Goal: Information Seeking & Learning: Learn about a topic

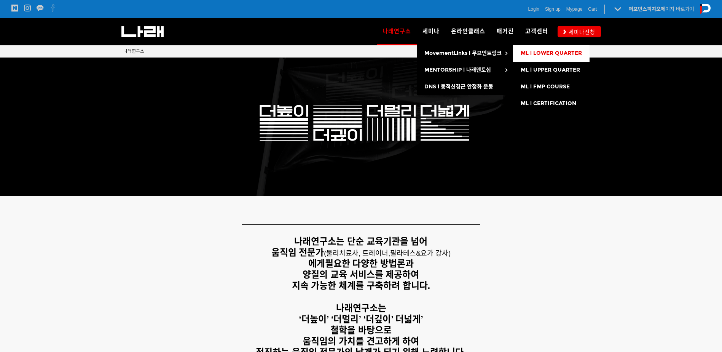
click at [549, 58] on link "ML l LOWER QUARTER" at bounding box center [551, 53] width 77 height 17
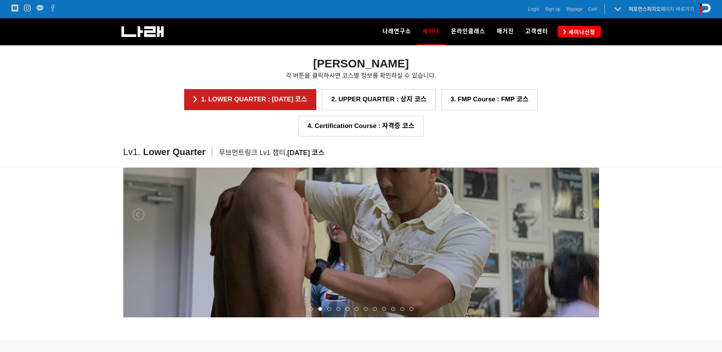
scroll to position [845, 0]
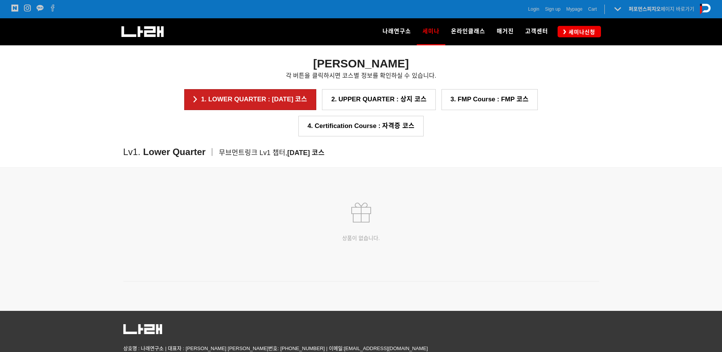
click at [351, 223] on div "상품이 없습니다." at bounding box center [361, 222] width 476 height 116
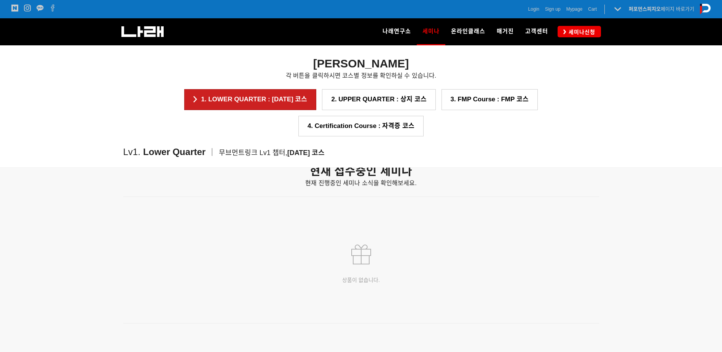
scroll to position [921, 0]
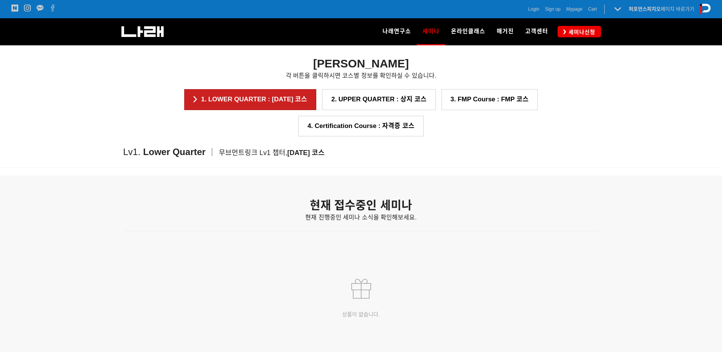
click at [316, 206] on div "현재 접수중인 세미나 현재 진행중인 세미나 소식을 확인해보세요." at bounding box center [361, 214] width 476 height 32
drag, startPoint x: 315, startPoint y: 203, endPoint x: 444, endPoint y: 218, distance: 129.9
click at [444, 218] on div "현재 접수중인 세미나 현재 진행중인 세미나 소식을 확인해보세요." at bounding box center [361, 214] width 476 height 32
click at [445, 218] on p "현재 진행중인 세미나 소식을 확인해보세요." at bounding box center [361, 217] width 476 height 10
click at [442, 214] on p "현재 진행중인 세미나 소식을 확인해보세요." at bounding box center [361, 217] width 476 height 10
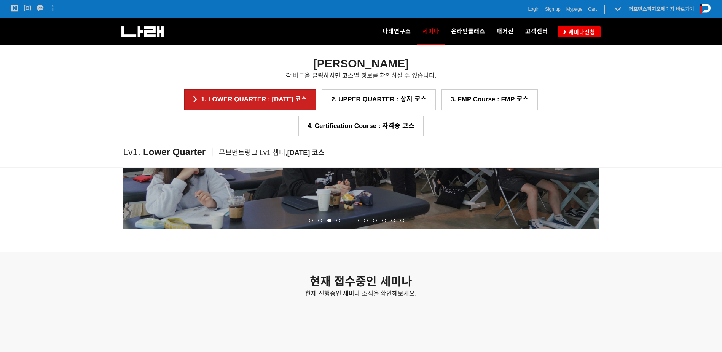
scroll to position [769, 0]
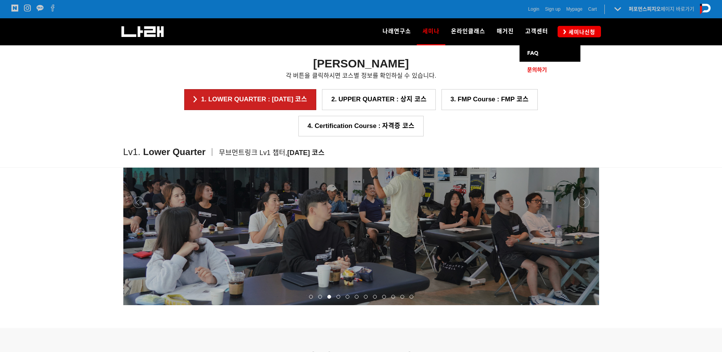
click at [538, 72] on span "문의하기" at bounding box center [537, 70] width 20 height 6
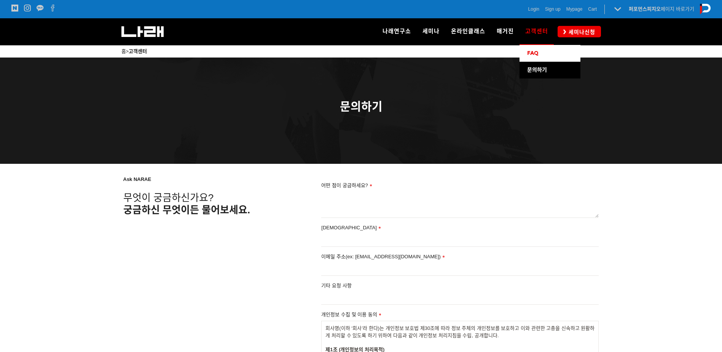
click at [536, 59] on link "FAQ" at bounding box center [550, 53] width 61 height 17
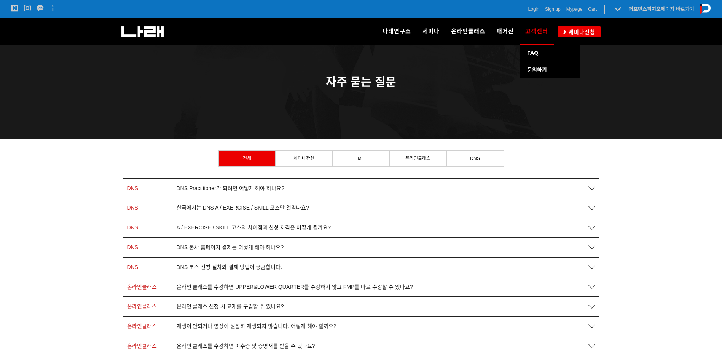
scroll to position [38, 0]
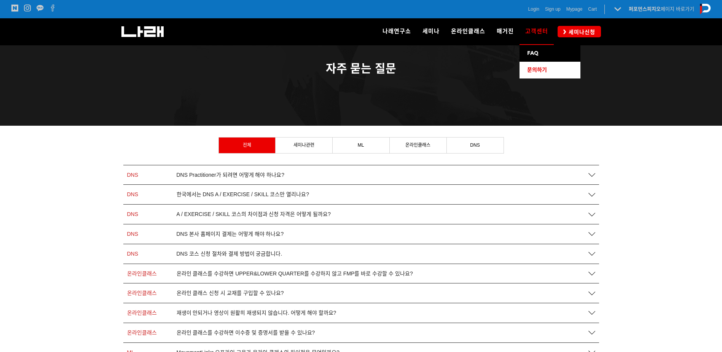
click at [542, 71] on span "문의하기" at bounding box center [537, 70] width 20 height 6
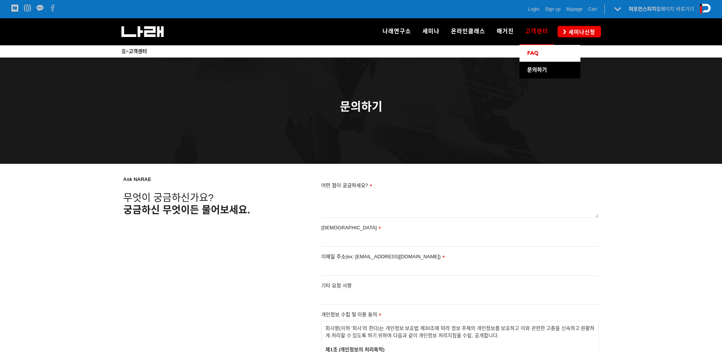
click at [538, 53] on span "FAQ" at bounding box center [532, 53] width 11 height 6
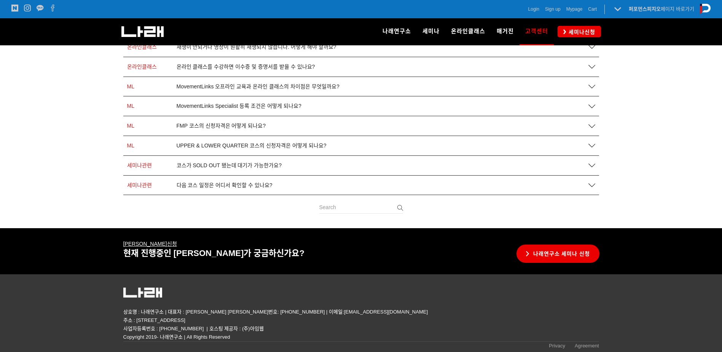
scroll to position [305, 0]
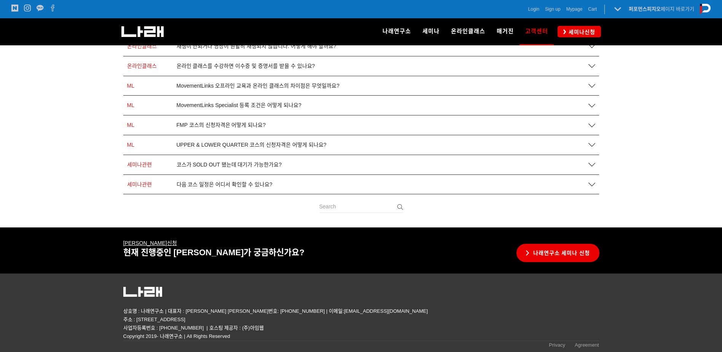
click at [226, 183] on span "다음 코스 일정은 어디서 확인할 수 있나요?" at bounding box center [225, 184] width 96 height 6
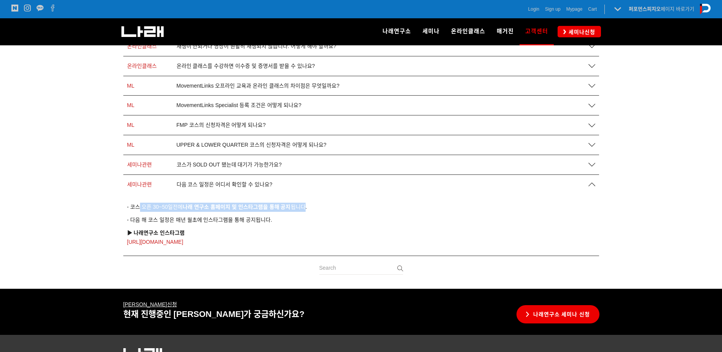
drag, startPoint x: 135, startPoint y: 208, endPoint x: 307, endPoint y: 204, distance: 172.1
click at [307, 204] on span "- 코스 오픈 30~50일전에 나래 연구소 홈페이지 및 인스타그램을 통해 공지 됩니다." at bounding box center [217, 207] width 180 height 6
drag, startPoint x: 307, startPoint y: 204, endPoint x: 320, endPoint y: 211, distance: 14.3
click at [320, 211] on p "- 코스 오픈 30~50일전에 나래 연구소 홈페이지 및 인스타그램을 통해 공지 됩니다." at bounding box center [361, 207] width 468 height 9
drag, startPoint x: 161, startPoint y: 221, endPoint x: 271, endPoint y: 220, distance: 110.0
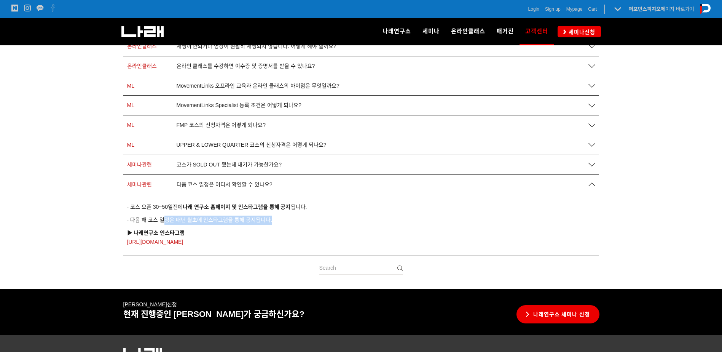
click at [271, 220] on span "- 다음 해 코스 일정은 매년 월초에 인스타그램을 통해 공지됩니다." at bounding box center [199, 220] width 145 height 6
drag, startPoint x: 271, startPoint y: 220, endPoint x: 228, endPoint y: 221, distance: 43.0
click at [228, 221] on span "- 다음 해 코스 일정은 매년 월초에 인스타그램을 통해 공지됩니다." at bounding box center [199, 220] width 145 height 6
drag, startPoint x: 185, startPoint y: 221, endPoint x: 254, endPoint y: 221, distance: 68.9
click at [254, 221] on span "- 다음 해 코스 일정은 매년 월초에 인스타그램을 통해 공지됩니다." at bounding box center [199, 220] width 145 height 6
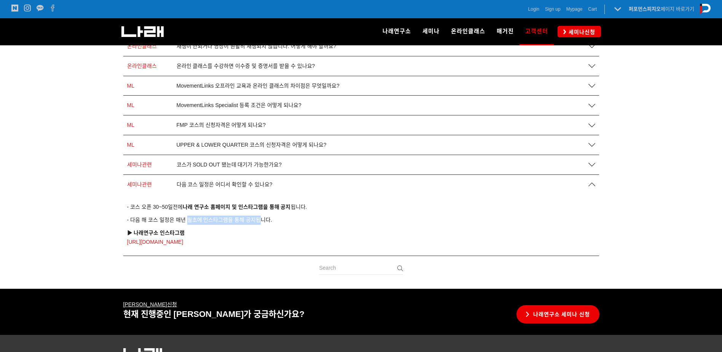
drag, startPoint x: 254, startPoint y: 221, endPoint x: 222, endPoint y: 221, distance: 32.7
click at [222, 221] on span "- 다음 해 코스 일정은 매년 월초에 인스타그램을 통해 공지됩니다." at bounding box center [199, 220] width 145 height 6
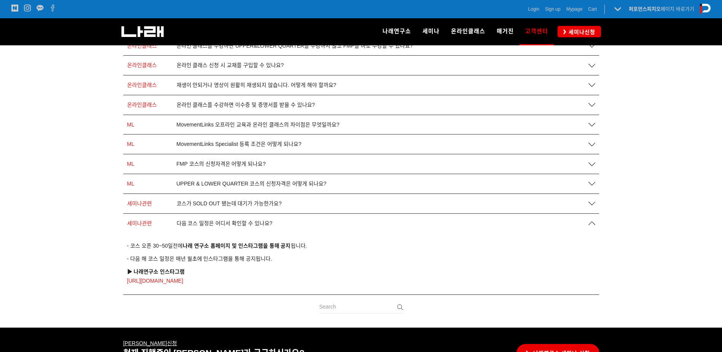
scroll to position [343, 0]
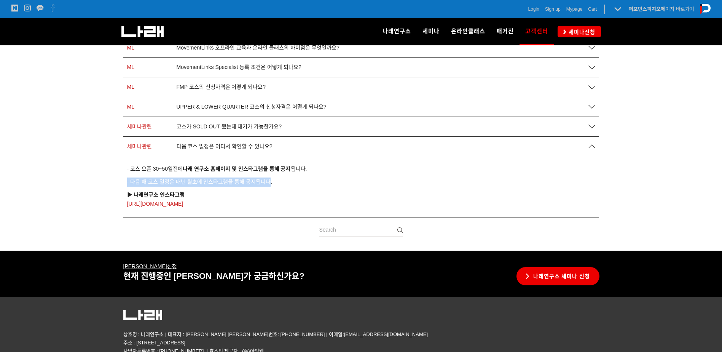
drag, startPoint x: 153, startPoint y: 180, endPoint x: 267, endPoint y: 180, distance: 113.8
click at [267, 180] on div "- 코스 오픈 30~50일전에 나래 연구소 홈페이지 및 인스타그램을 통해 공지 됩니다. - 다음 해 코스 일정은 매년 월초에 인스타그램을 통해…" at bounding box center [361, 186] width 476 height 61
drag, startPoint x: 267, startPoint y: 180, endPoint x: 205, endPoint y: 175, distance: 62.3
click at [205, 175] on div "- 코스 오픈 30~50일전에 나래 연구소 홈페이지 및 인스타그램을 통해 공지 됩니다. - 다음 해 코스 일정은 매년 월초에 인스타그램을 통해…" at bounding box center [361, 186] width 468 height 44
click at [575, 32] on span "세미나신청" at bounding box center [580, 32] width 29 height 8
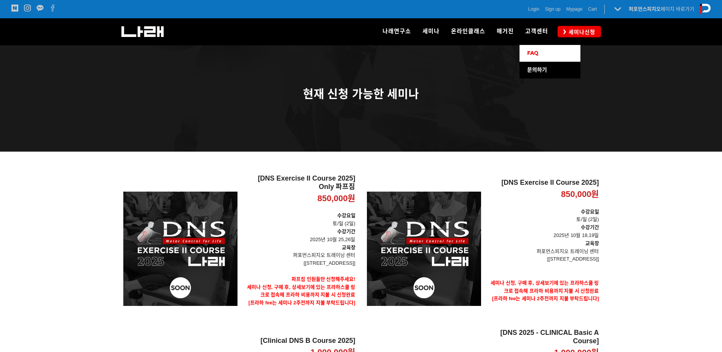
click at [539, 53] on link "FAQ" at bounding box center [550, 53] width 61 height 17
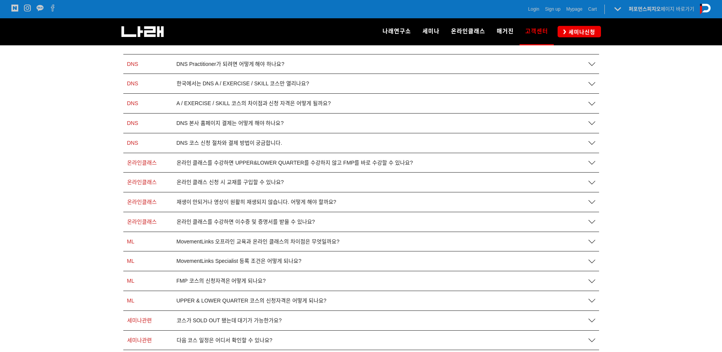
scroll to position [152, 0]
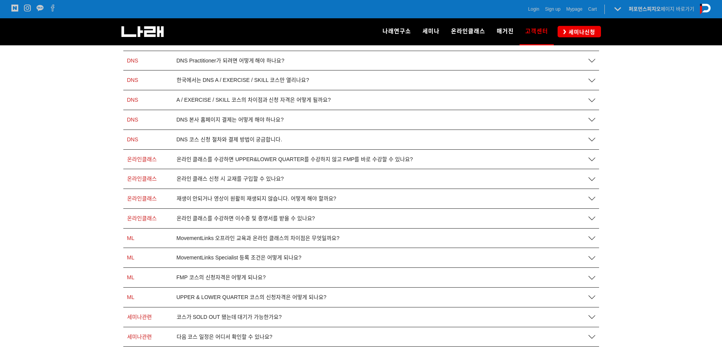
click at [238, 141] on span "DNS 코스 신청 절차와 결제 방법이 궁금합니다." at bounding box center [230, 139] width 106 height 6
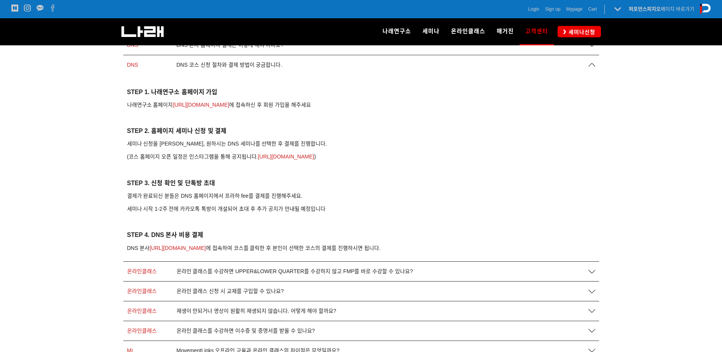
scroll to position [228, 0]
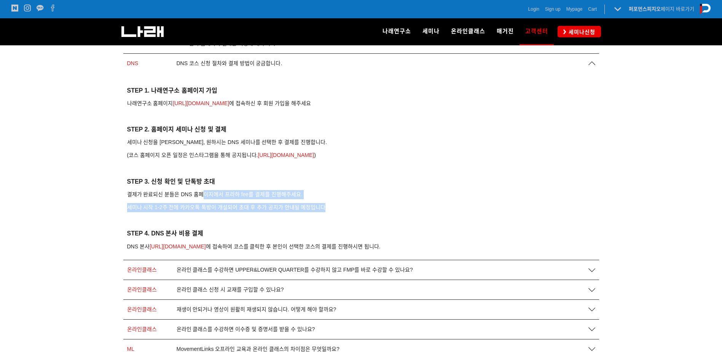
drag, startPoint x: 241, startPoint y: 193, endPoint x: 333, endPoint y: 201, distance: 92.9
click at [333, 201] on div "STEP 1. 나래연구소 홈페이지 가입 나래연구소 홈페이지 https://go2narae.com 에 접속하신 후 회원 가입을 해주세요 STEP…" at bounding box center [361, 169] width 468 height 166
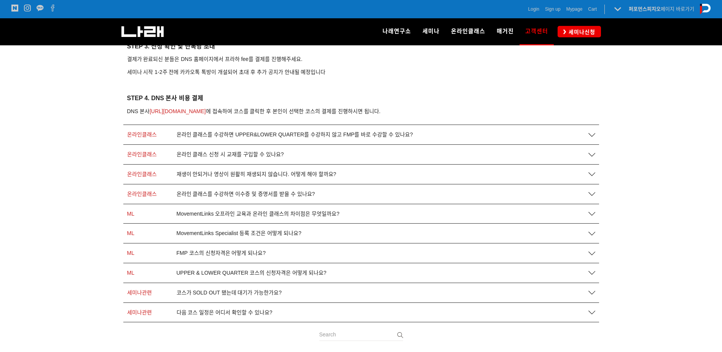
scroll to position [381, 0]
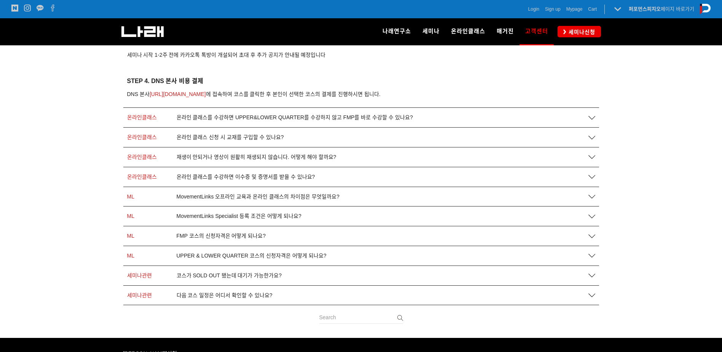
click at [286, 199] on span "MovementLinks 오프라인 교육과 온라인 클래스의 차이점은 무엇일까요?" at bounding box center [258, 196] width 163 height 6
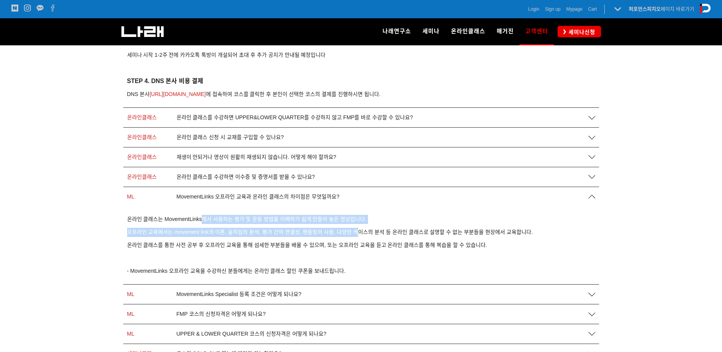
drag, startPoint x: 201, startPoint y: 219, endPoint x: 358, endPoint y: 236, distance: 157.4
click at [358, 236] on div "온라인 클래스는 MovementLinks에서 사용하는 평가 및 운동 방법을 이해하기 쉽게 만들어 놓은 영상입니다. 오프라인 교육에서는 move…" at bounding box center [361, 245] width 468 height 61
click at [292, 233] on span "오프라인 교육에서는 movement link의 이론, 움직임의 분석, 평가 간의 연결성, 핸들링의 사용, 다양한 케이스의 분석 등 온라인 클래…" at bounding box center [330, 232] width 406 height 6
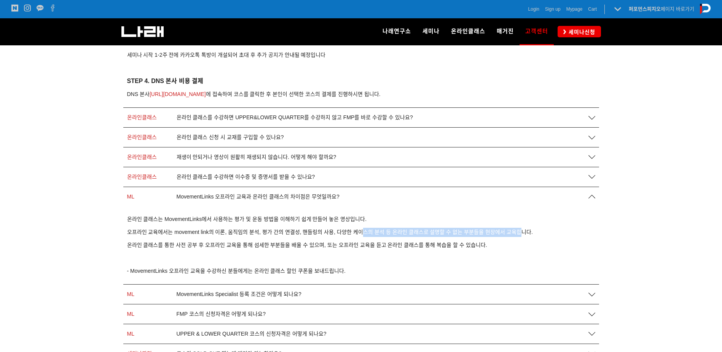
drag, startPoint x: 362, startPoint y: 232, endPoint x: 519, endPoint y: 238, distance: 156.9
click at [519, 238] on div "온라인 클래스는 MovementLinks에서 사용하는 평가 및 운동 방법을 이해하기 쉽게 만들어 놓은 영상입니다. 오프라인 교육에서는 move…" at bounding box center [361, 245] width 468 height 61
click at [244, 252] on div "온라인 클래스는 MovementLinks에서 사용하는 평가 및 운동 방법을 이해하기 쉽게 만들어 놓은 영상입니다. 오프라인 교육에서는 move…" at bounding box center [361, 245] width 468 height 61
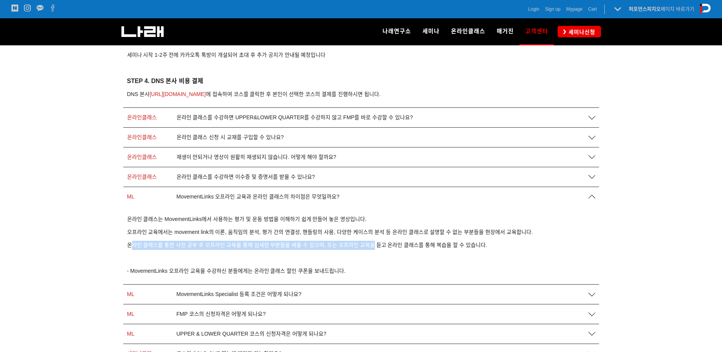
drag, startPoint x: 131, startPoint y: 239, endPoint x: 373, endPoint y: 244, distance: 242.9
click at [373, 244] on div "온라인 클래스는 MovementLinks에서 사용하는 평가 및 운동 방법을 이해하기 쉽게 만들어 놓은 영상입니다. 오프라인 교육에서는 move…" at bounding box center [361, 245] width 468 height 61
click at [373, 244] on span "온라인 클래스를 통한 사전 공부 후 오프라인 교육을 통해 섬세한 부분들을 배울 수 있으며, 또는 오프라인 교육을 듣고 온라인 클래스를 통해 복…" at bounding box center [307, 245] width 360 height 6
drag, startPoint x: 223, startPoint y: 244, endPoint x: 479, endPoint y: 240, distance: 256.2
click at [479, 240] on div "온라인 클래스는 MovementLinks에서 사용하는 평가 및 운동 방법을 이해하기 쉽게 만들어 놓은 영상입니다. 오프라인 교육에서는 move…" at bounding box center [361, 245] width 468 height 61
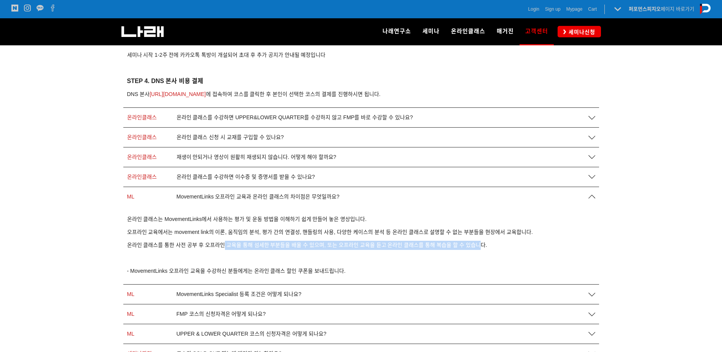
click at [479, 240] on div "온라인 클래스는 MovementLinks에서 사용하는 평가 및 운동 방법을 이해하기 쉽게 만들어 놓은 영상입니다. 오프라인 교육에서는 move…" at bounding box center [361, 245] width 468 height 61
drag, startPoint x: 353, startPoint y: 247, endPoint x: 460, endPoint y: 250, distance: 107.4
click at [460, 250] on div "온라인 클래스는 MovementLinks에서 사용하는 평가 및 운동 방법을 이해하기 쉽게 만들어 놓은 영상입니다. 오프라인 교육에서는 move…" at bounding box center [361, 245] width 468 height 61
drag, startPoint x: 460, startPoint y: 250, endPoint x: 405, endPoint y: 249, distance: 54.8
click at [460, 250] on div "온라인 클래스는 MovementLinks에서 사용하는 평가 및 운동 방법을 이해하기 쉽게 만들어 놓은 영상입니다. 오프라인 교육에서는 move…" at bounding box center [361, 245] width 468 height 61
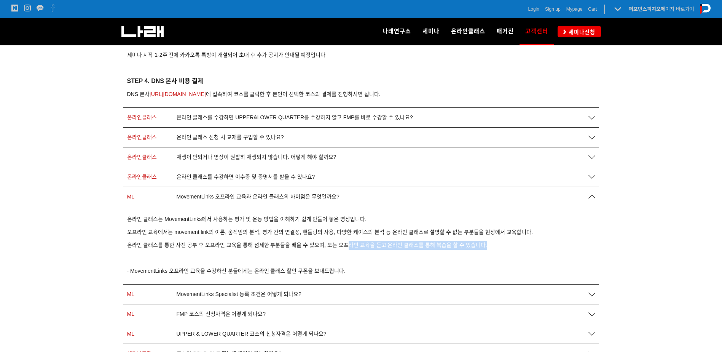
drag, startPoint x: 346, startPoint y: 249, endPoint x: 498, endPoint y: 245, distance: 151.2
click at [498, 245] on p "온라인 클래스를 통한 사전 공부 후 오프라인 교육을 통해 섬세한 부분들을 배울 수 있으며, 또는 오프라인 교육을 듣고 온라인 클래스를 통해 복…" at bounding box center [361, 245] width 468 height 9
drag, startPoint x: 498, startPoint y: 245, endPoint x: 479, endPoint y: 245, distance: 18.7
click at [497, 245] on p "온라인 클래스를 통한 사전 공부 후 오프라인 교육을 통해 섬세한 부분들을 배울 수 있으며, 또는 오프라인 교육을 듣고 온라인 클래스를 통해 복…" at bounding box center [361, 245] width 468 height 9
click at [410, 244] on span "온라인 클래스를 통한 사전 공부 후 오프라인 교육을 통해 섬세한 부분들을 배울 수 있으며, 또는 오프라인 교육을 듣고 온라인 클래스를 통해 복…" at bounding box center [307, 245] width 360 height 6
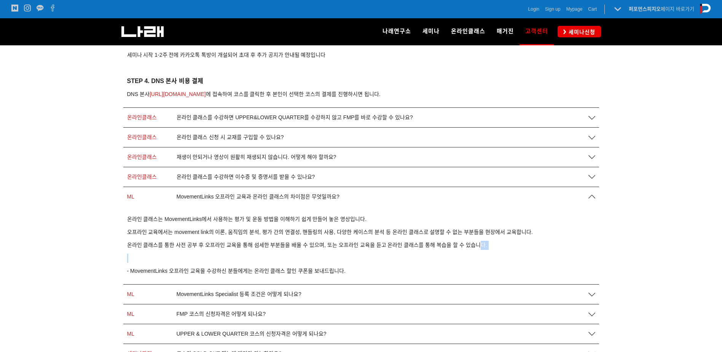
drag, startPoint x: 337, startPoint y: 254, endPoint x: 482, endPoint y: 243, distance: 145.5
click at [482, 243] on div "온라인 클래스는 MovementLinks에서 사용하는 평가 및 운동 방법을 이해하기 쉽게 만들어 놓은 영상입니다. 오프라인 교육에서는 move…" at bounding box center [361, 245] width 468 height 61
drag, startPoint x: 482, startPoint y: 243, endPoint x: 487, endPoint y: 243, distance: 5.3
click at [486, 242] on p "온라인 클래스를 통한 사전 공부 후 오프라인 교육을 통해 섬세한 부분들을 배울 수 있으며, 또는 오프라인 교육을 듣고 온라인 클래스를 통해 복…" at bounding box center [361, 245] width 468 height 9
click at [370, 235] on p "오프라인 교육에서는 movement link의 이론, 움직임의 분석, 평가 간의 연결성, 핸들링의 사용, 다양한 케이스의 분석 등 온라인 클래…" at bounding box center [361, 232] width 468 height 9
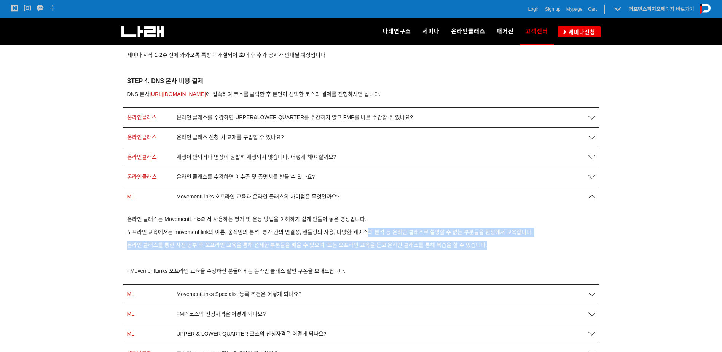
drag, startPoint x: 368, startPoint y: 228, endPoint x: 493, endPoint y: 244, distance: 126.0
click at [493, 244] on div "온라인 클래스는 MovementLinks에서 사용하는 평가 및 운동 방법을 이해하기 쉽게 만들어 놓은 영상입니다. 오프라인 교육에서는 move…" at bounding box center [361, 245] width 468 height 61
drag, startPoint x: 493, startPoint y: 244, endPoint x: 388, endPoint y: 246, distance: 104.3
click at [493, 245] on p "온라인 클래스를 통한 사전 공부 후 오프라인 교육을 통해 섬세한 부분들을 배울 수 있으며, 또는 오프라인 교육을 듣고 온라인 클래스를 통해 복…" at bounding box center [361, 245] width 468 height 9
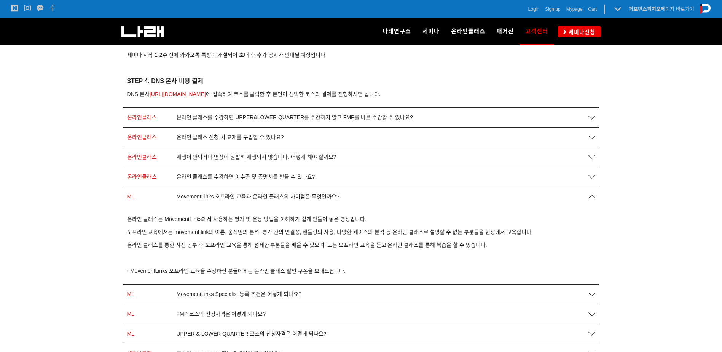
click at [153, 274] on p "- MovementLinks 오프라인 교육을 수강하신 분들에게는 온라인 클래스 할인 쿠폰을 보내드립니다." at bounding box center [361, 270] width 468 height 9
drag, startPoint x: 180, startPoint y: 266, endPoint x: 365, endPoint y: 270, distance: 184.7
click at [365, 270] on p "- MovementLinks 오프라인 교육을 수강하신 분들에게는 온라인 클래스 할인 쿠폰을 보내드립니다." at bounding box center [361, 270] width 468 height 9
drag, startPoint x: 294, startPoint y: 268, endPoint x: 348, endPoint y: 274, distance: 54.0
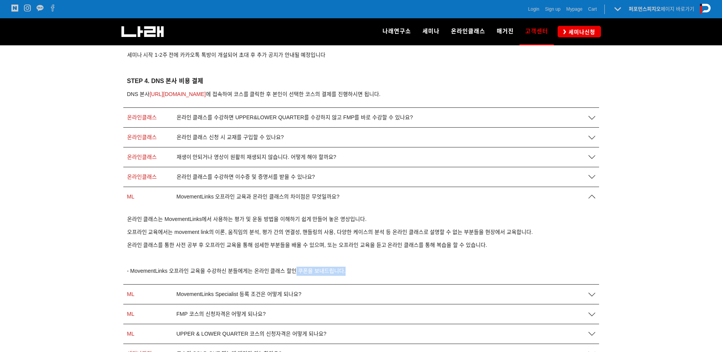
click at [348, 274] on p "- MovementLinks 오프라인 교육을 수강하신 분들에게는 온라인 클래스 할인 쿠폰을 보내드립니다." at bounding box center [361, 270] width 468 height 9
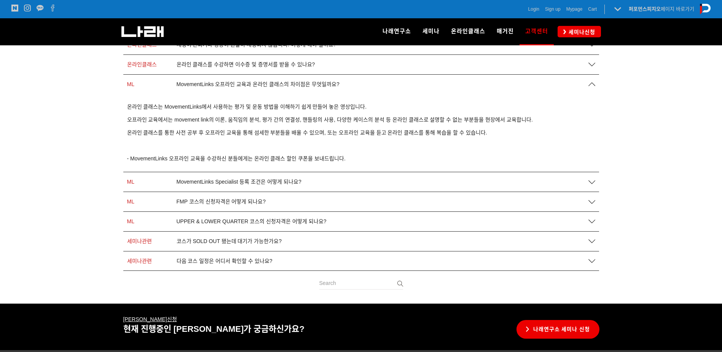
scroll to position [495, 0]
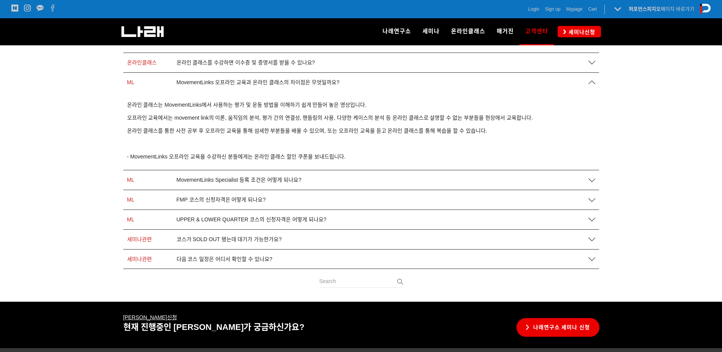
click at [304, 223] on div "ML UPPER & LOWER QUARTER 코스의 신청자격은 어떻게 되나요?" at bounding box center [361, 219] width 476 height 19
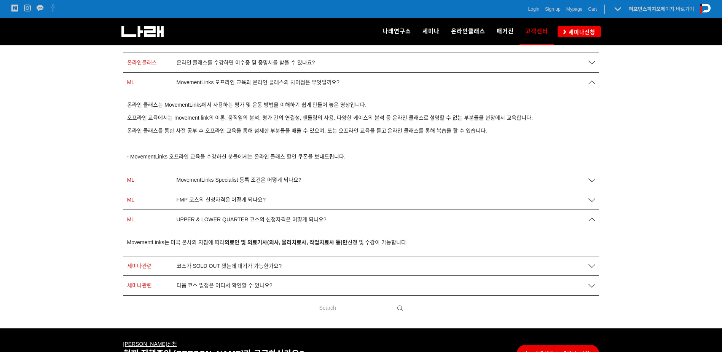
drag, startPoint x: 304, startPoint y: 221, endPoint x: 246, endPoint y: 234, distance: 59.7
click at [246, 234] on div "MovementLinks는 미국 본사의 지침에 따라 의료인 및 의료기사(의사, 물리치료사, 작업치료사 등)만 신청 및 수강이 가능합니다." at bounding box center [361, 243] width 476 height 26
drag, startPoint x: 123, startPoint y: 243, endPoint x: 407, endPoint y: 237, distance: 284.1
drag, startPoint x: 407, startPoint y: 237, endPoint x: 250, endPoint y: 242, distance: 156.2
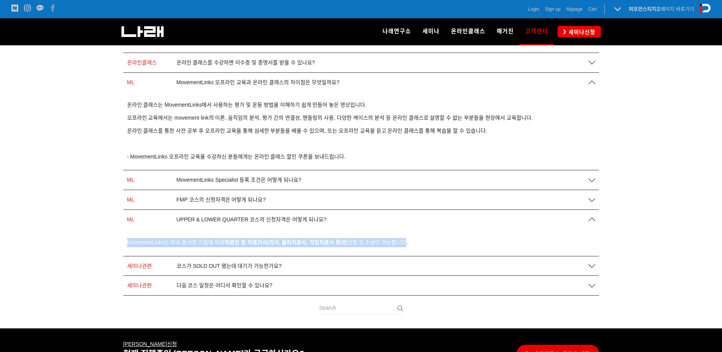
click at [250, 242] on strong "의료인 및 의료기사(의사, 물리치료사, 작업치료사 등)만" at bounding box center [286, 242] width 123 height 6
drag, startPoint x: 223, startPoint y: 240, endPoint x: 411, endPoint y: 237, distance: 187.3
click at [411, 237] on div "MovementLinks는 미국 본사의 지침에 따라 의료인 및 의료기사(의사, 물리치료사, 작업치료사 등)만 신청 및 수강이 가능합니다." at bounding box center [361, 243] width 476 height 26
drag, startPoint x: 248, startPoint y: 267, endPoint x: 266, endPoint y: 266, distance: 17.9
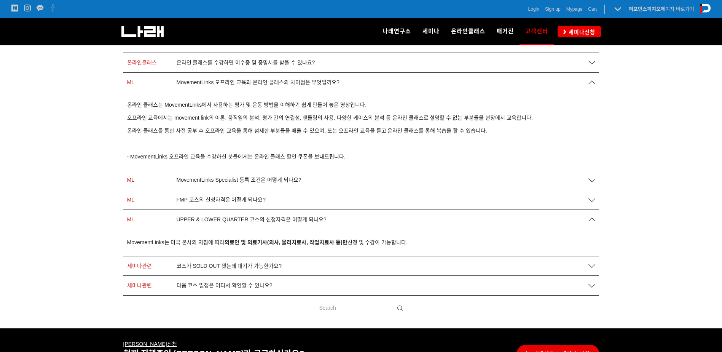
click at [249, 267] on span "코스가 SOLD OUT 됐는데 대기가 가능한가요?" at bounding box center [229, 266] width 105 height 6
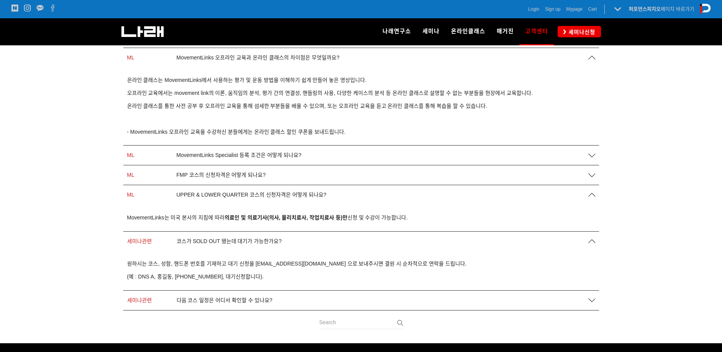
scroll to position [533, 0]
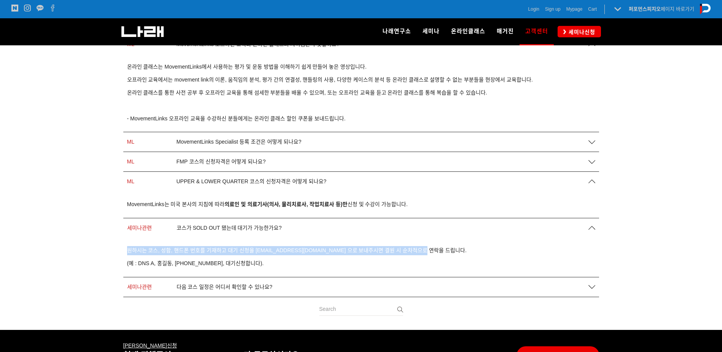
drag, startPoint x: 127, startPoint y: 250, endPoint x: 439, endPoint y: 246, distance: 311.8
click at [439, 246] on p "원하시는 코스, 성함, 핸드폰 번호를 기재하고 대기 신청을 go2narae@naver.com 으로 보내주시면 결원 시 순차적으로 연락을 드립니…" at bounding box center [361, 250] width 468 height 9
drag, startPoint x: 439, startPoint y: 246, endPoint x: 411, endPoint y: 249, distance: 27.6
click at [411, 249] on span "원하시는 코스, 성함, 핸드폰 번호를 기재하고 대기 신청을 go2narae@naver.com 으로 보내주시면 결원 시 순차적으로 연락을 드립니…" at bounding box center [297, 250] width 340 height 6
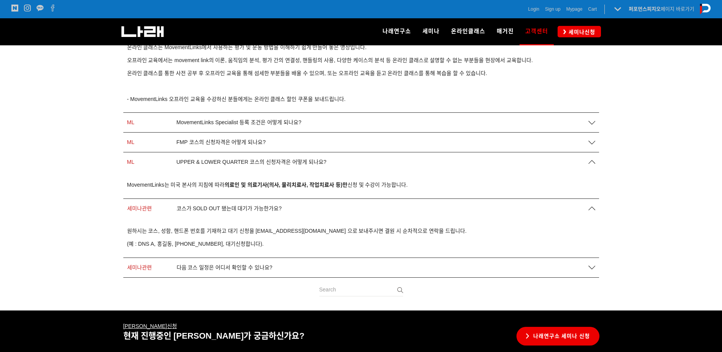
scroll to position [571, 0]
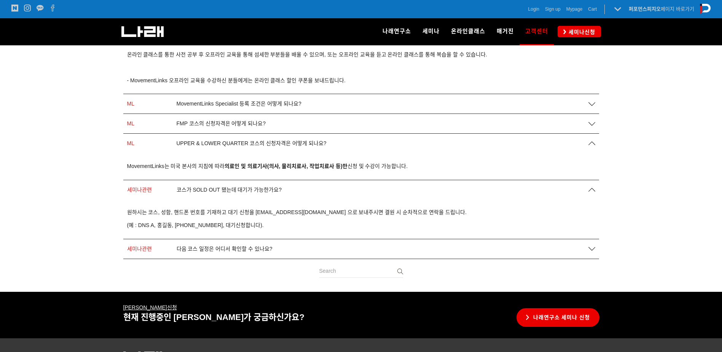
click at [219, 250] on span "다음 코스 일정은 어디서 확인할 수 있나요?" at bounding box center [225, 249] width 96 height 6
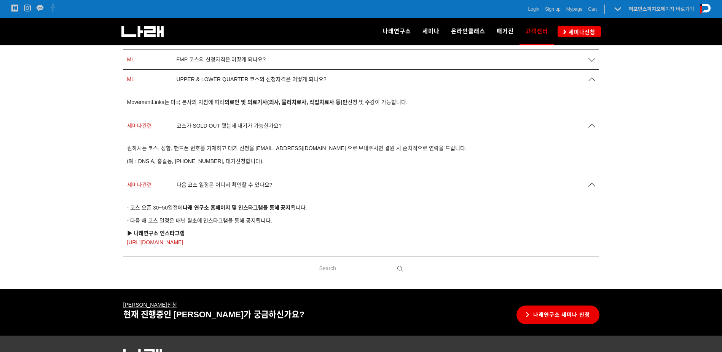
scroll to position [647, 0]
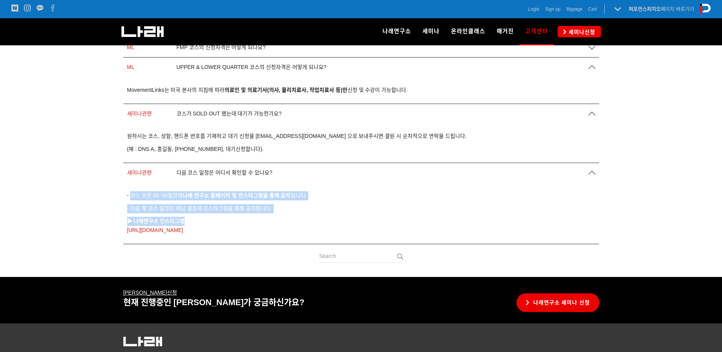
drag, startPoint x: 134, startPoint y: 196, endPoint x: 276, endPoint y: 220, distance: 143.9
click at [276, 220] on div "- 코스 오픈 30~50일전에 나래 연구소 홈페이지 및 인스타그램을 통해 공지 됩니다. - 다음 해 코스 일정은 매년 월초에 인스타그램을 통해…" at bounding box center [361, 213] width 468 height 44
click at [277, 220] on p "▶︎ 나래연구소 인스타그램 https://www.instagram.com/go2narae/" at bounding box center [361, 226] width 468 height 18
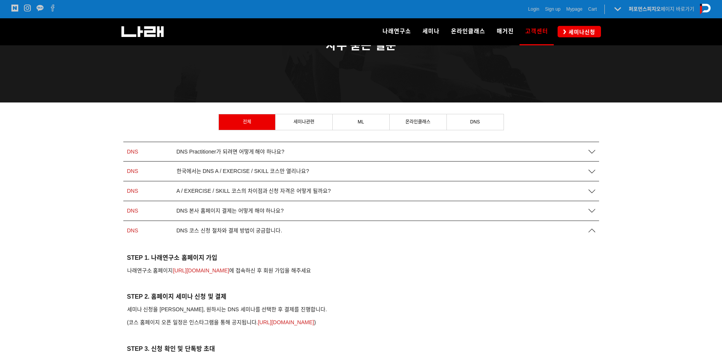
scroll to position [0, 0]
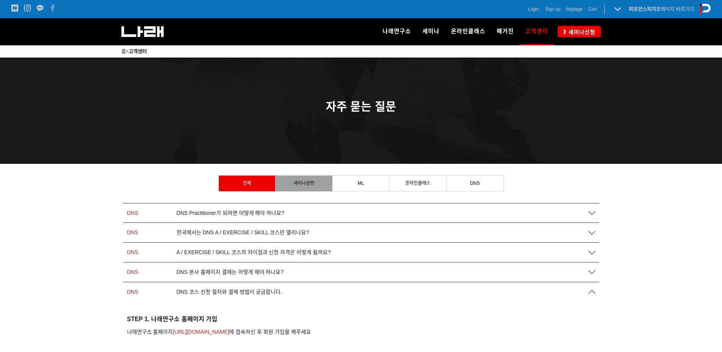
click at [328, 185] on link "세미나관련" at bounding box center [304, 182] width 57 height 15
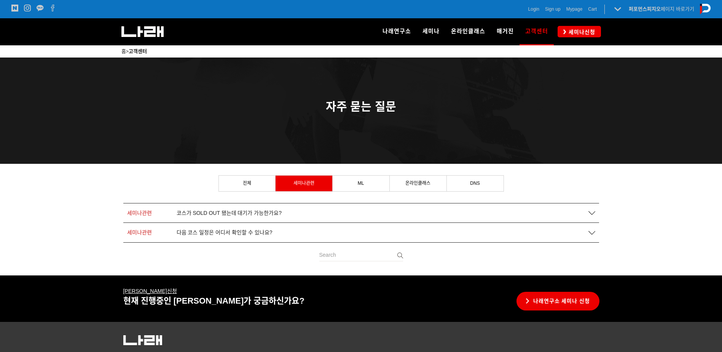
click at [304, 233] on div "다음 코스 일정은 어디서 확인할 수 있나요?" at bounding box center [378, 232] width 411 height 6
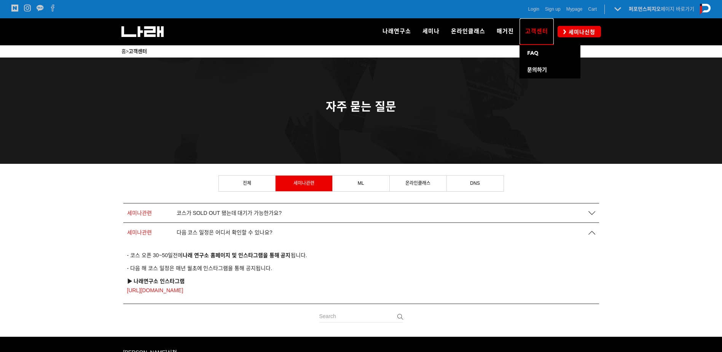
click at [538, 32] on span "고객센터" at bounding box center [536, 31] width 23 height 12
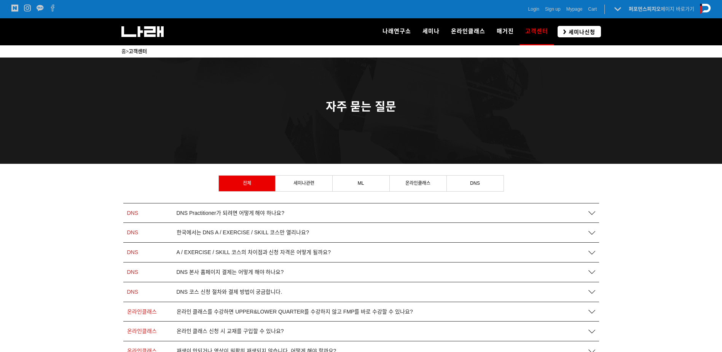
click at [594, 32] on span "세미나신청" at bounding box center [580, 32] width 29 height 8
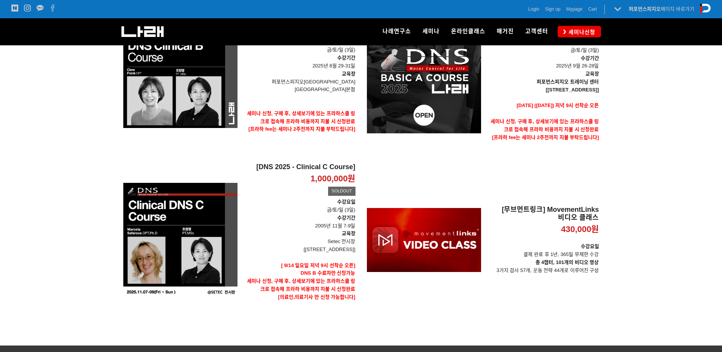
scroll to position [406, 0]
